Goal: Check status: Check status

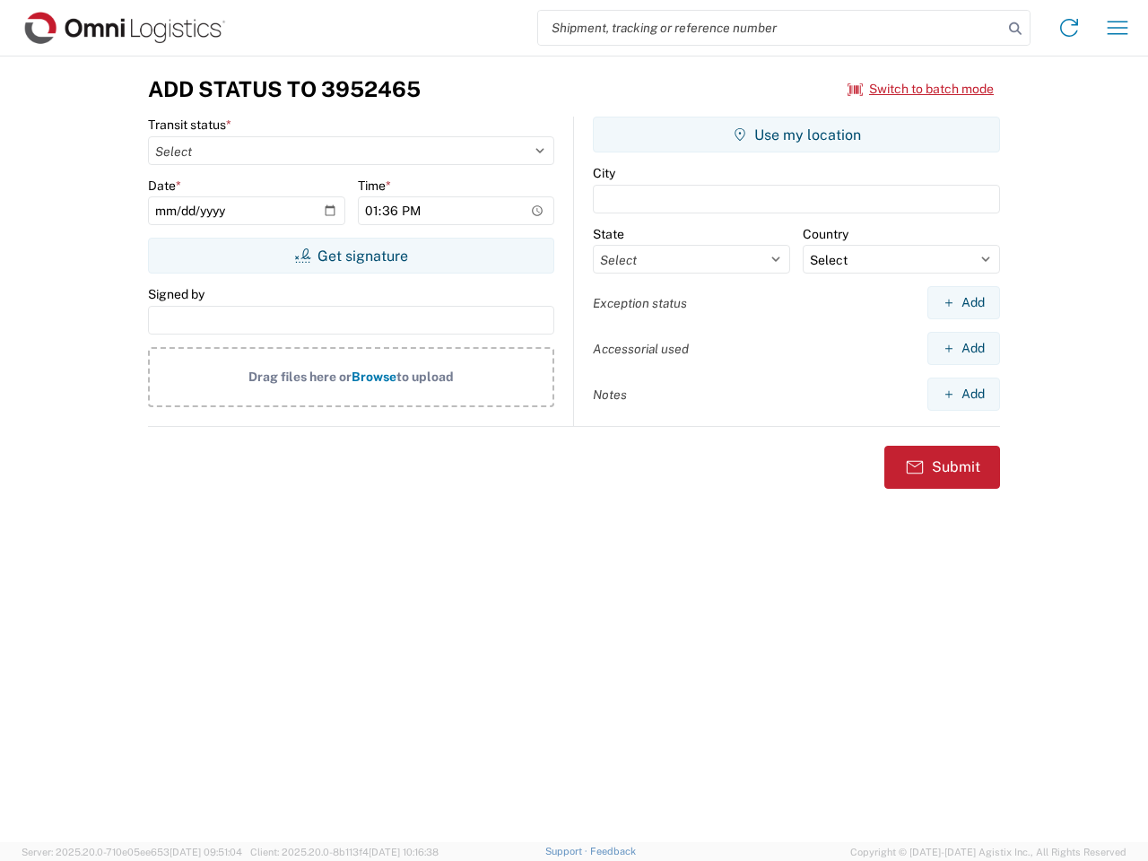
click at [771, 28] on input "search" at bounding box center [770, 28] width 465 height 34
click at [1016, 29] on icon at bounding box center [1015, 28] width 25 height 25
click at [1069, 28] on icon at bounding box center [1069, 27] width 29 height 29
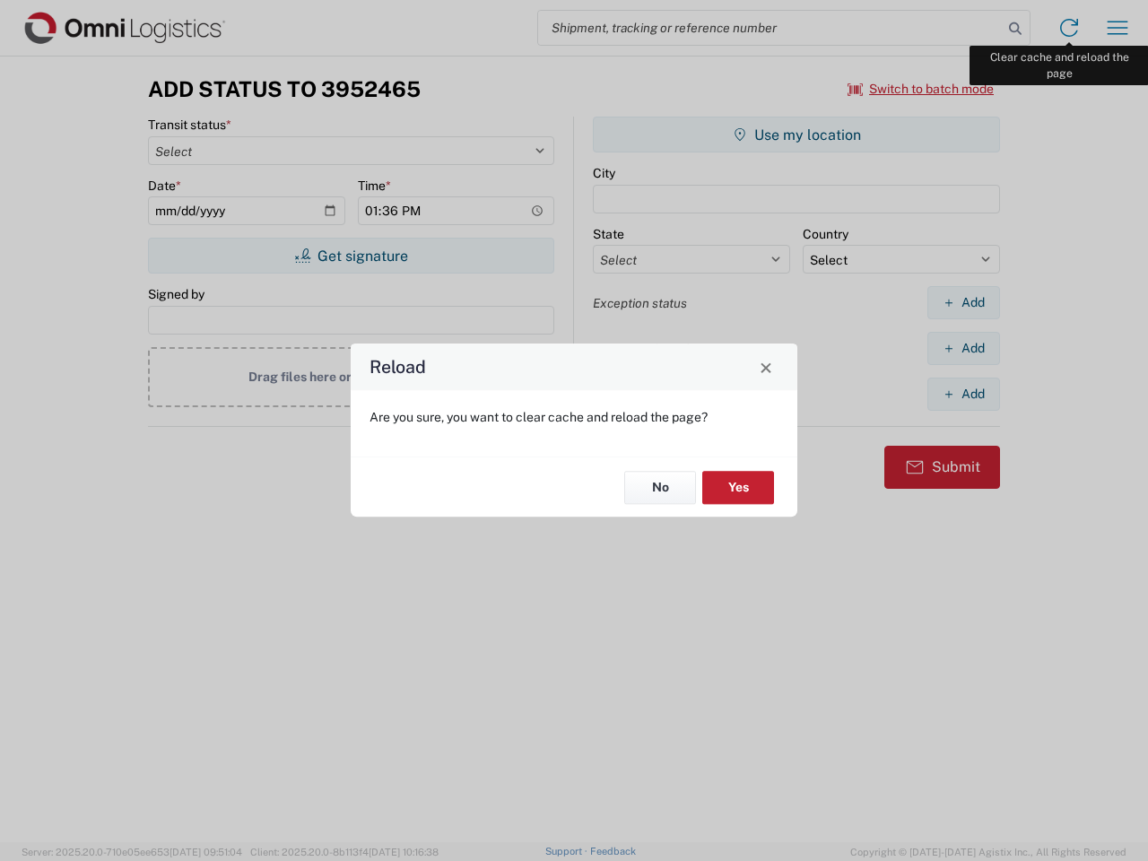
click at [1118, 28] on div "Reload Are you sure, you want to clear cache and reload the page? No Yes" at bounding box center [574, 430] width 1148 height 861
click at [921, 89] on div "Reload Are you sure, you want to clear cache and reload the page? No Yes" at bounding box center [574, 430] width 1148 height 861
click at [351, 256] on div "Reload Are you sure, you want to clear cache and reload the page? No Yes" at bounding box center [574, 430] width 1148 height 861
click at [797, 135] on div "Reload Are you sure, you want to clear cache and reload the page? No Yes" at bounding box center [574, 430] width 1148 height 861
click at [963, 302] on div "Reload Are you sure, you want to clear cache and reload the page? No Yes" at bounding box center [574, 430] width 1148 height 861
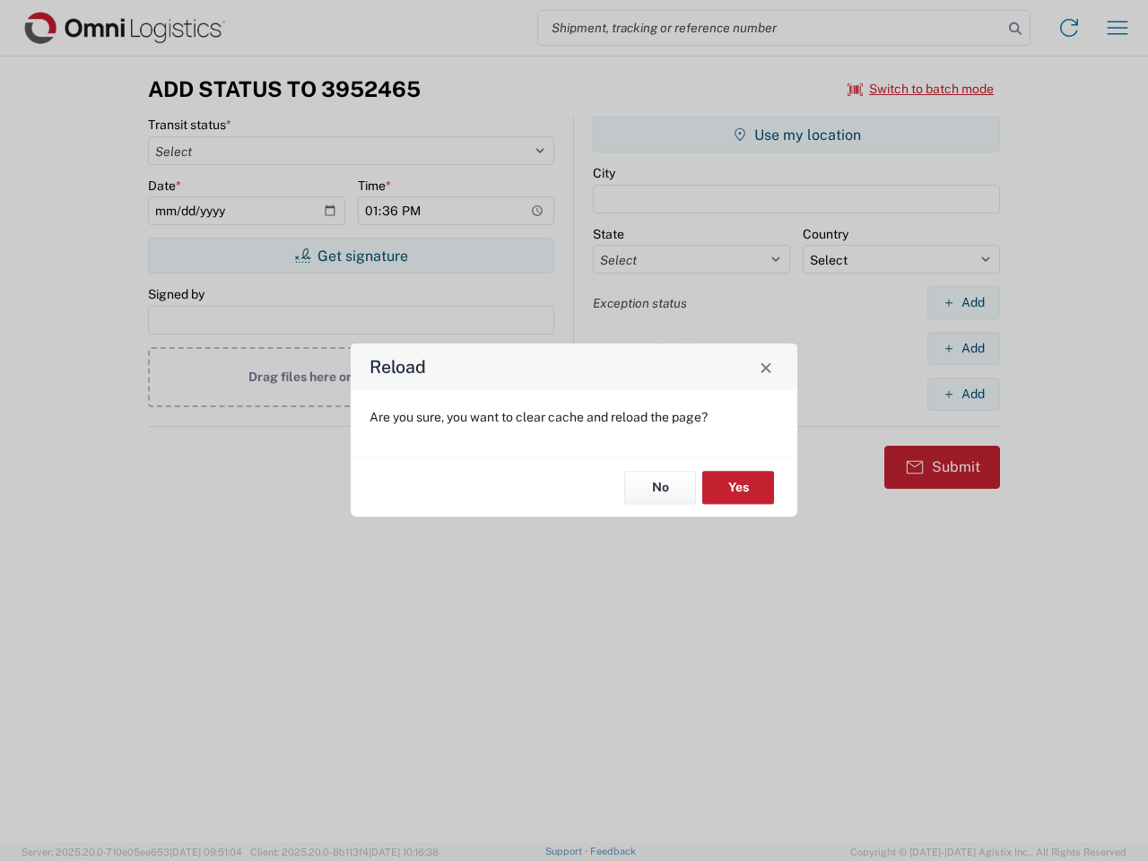
click at [963, 348] on div "Reload Are you sure, you want to clear cache and reload the page? No Yes" at bounding box center [574, 430] width 1148 height 861
click at [963, 394] on div "Reload Are you sure, you want to clear cache and reload the page? No Yes" at bounding box center [574, 430] width 1148 height 861
